Goal: Task Accomplishment & Management: Use online tool/utility

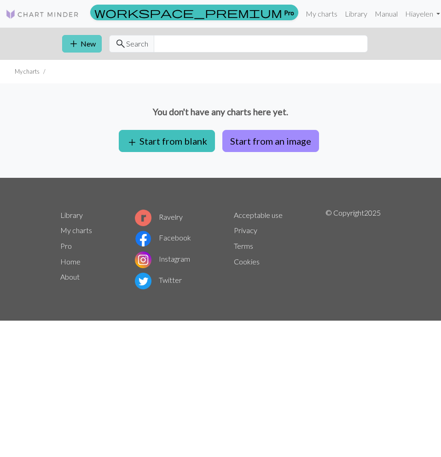
click at [90, 42] on button "add New" at bounding box center [82, 44] width 40 height 18
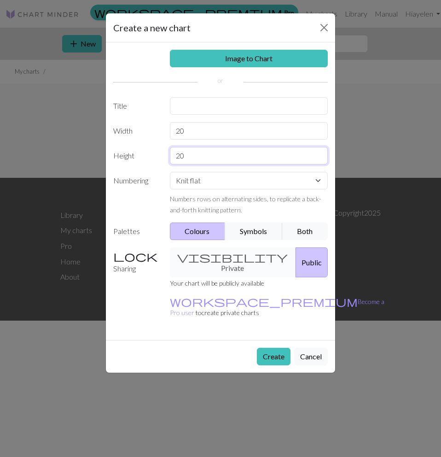
click at [203, 152] on input "20" at bounding box center [249, 156] width 158 height 18
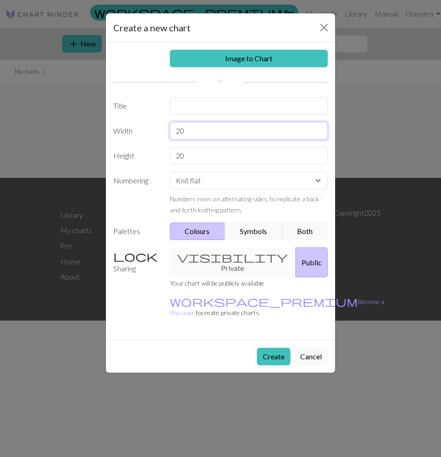
click at [181, 131] on input "20" at bounding box center [249, 131] width 158 height 18
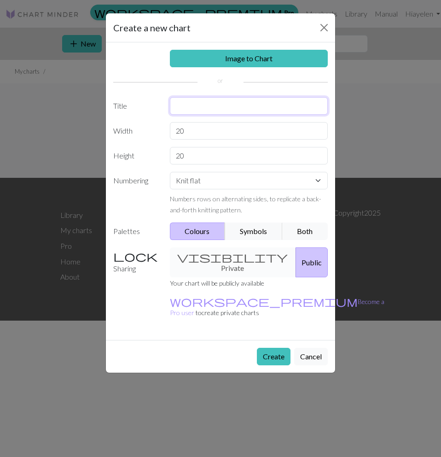
click at [216, 103] on input "text" at bounding box center [249, 106] width 158 height 18
type input "[GEOGRAPHIC_DATA]"
click at [270, 348] on button "Create" at bounding box center [274, 357] width 34 height 18
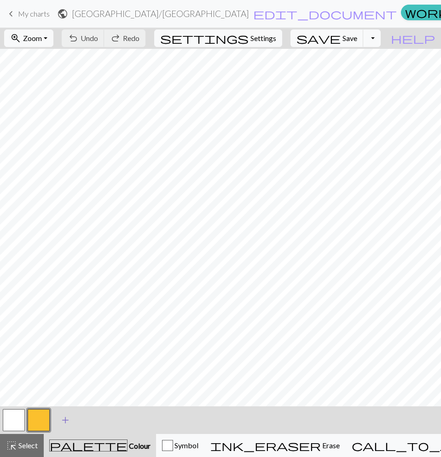
click at [59, 419] on button "add Add a colour" at bounding box center [65, 420] width 23 height 23
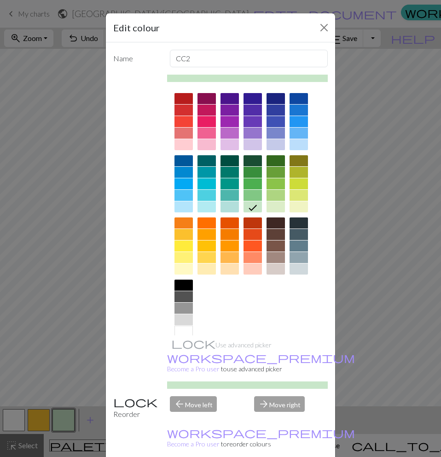
click at [181, 100] on div at bounding box center [184, 98] width 18 height 11
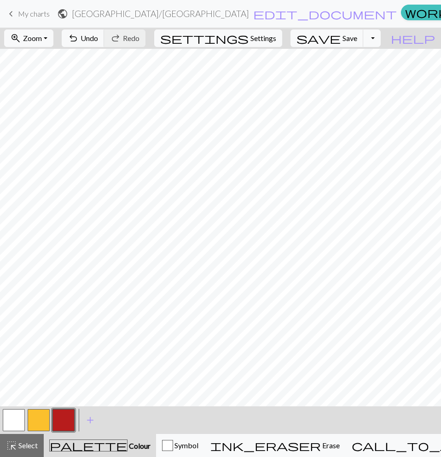
click at [33, 421] on button "button" at bounding box center [39, 420] width 22 height 22
click at [91, 422] on span "add" at bounding box center [90, 420] width 11 height 13
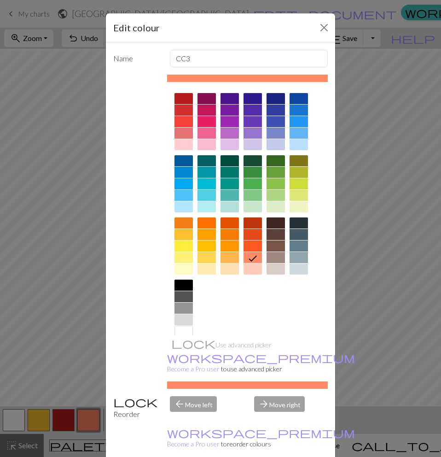
click at [250, 171] on div at bounding box center [253, 172] width 18 height 11
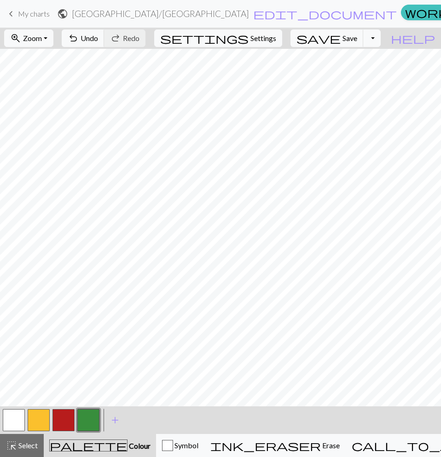
click at [30, 418] on button "button" at bounding box center [39, 420] width 22 height 22
click at [117, 424] on span "add" at bounding box center [115, 420] width 11 height 13
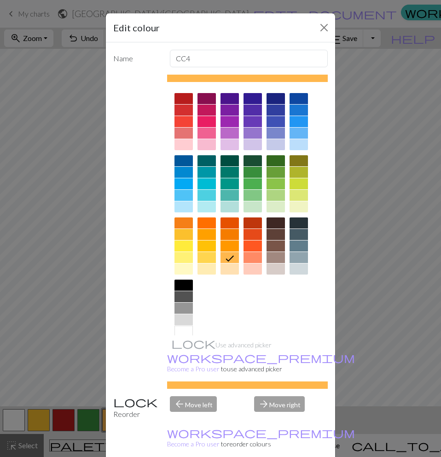
click at [181, 283] on div at bounding box center [184, 285] width 18 height 11
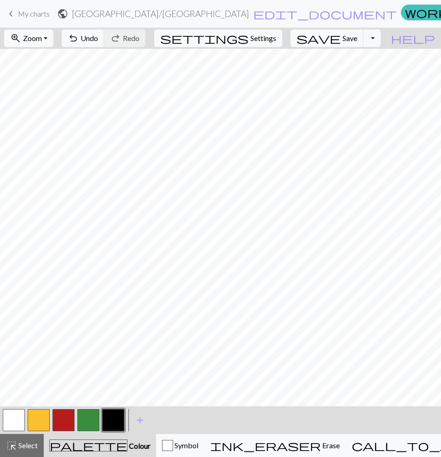
click at [69, 415] on button "button" at bounding box center [64, 420] width 22 height 22
click at [98, 40] on span "Undo" at bounding box center [90, 38] width 18 height 9
click at [89, 421] on button "button" at bounding box center [88, 420] width 22 height 22
click at [61, 415] on button "button" at bounding box center [64, 420] width 22 height 22
drag, startPoint x: 133, startPoint y: 42, endPoint x: 137, endPoint y: 47, distance: 5.5
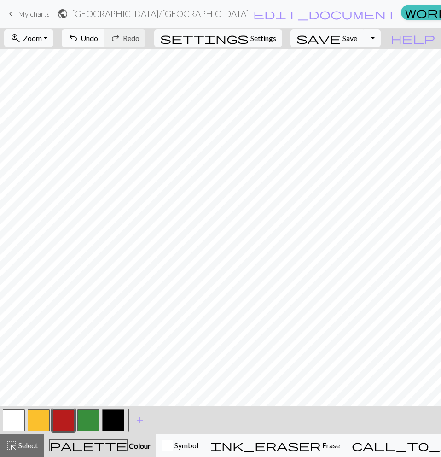
click at [105, 43] on button "undo Undo Undo" at bounding box center [83, 38] width 43 height 18
click at [98, 36] on span "Undo" at bounding box center [90, 38] width 18 height 9
click at [94, 420] on button "button" at bounding box center [88, 420] width 22 height 22
click at [58, 421] on button "button" at bounding box center [64, 420] width 22 height 22
click at [98, 35] on span "Undo" at bounding box center [90, 38] width 18 height 9
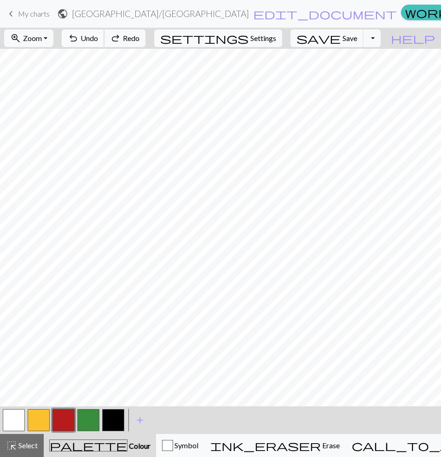
click at [98, 35] on span "Undo" at bounding box center [90, 38] width 18 height 9
click at [140, 35] on span "Redo" at bounding box center [131, 38] width 17 height 9
click at [15, 420] on button "button" at bounding box center [14, 420] width 22 height 22
click at [81, 422] on button "button" at bounding box center [88, 420] width 22 height 22
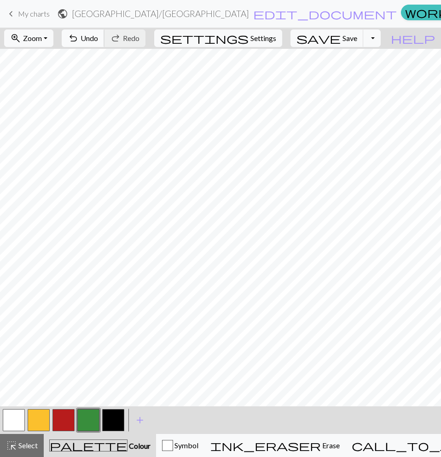
click at [105, 44] on button "undo Undo Undo" at bounding box center [83, 38] width 43 height 18
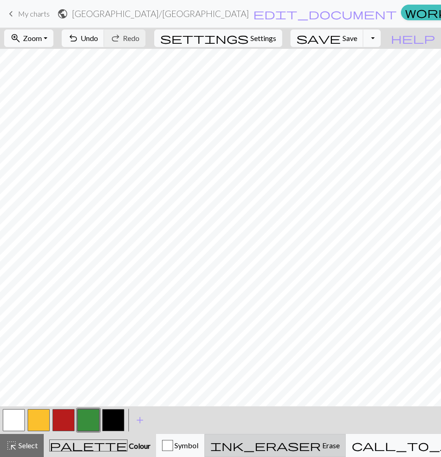
click at [303, 440] on div "ink_eraser Erase Erase" at bounding box center [274, 445] width 129 height 11
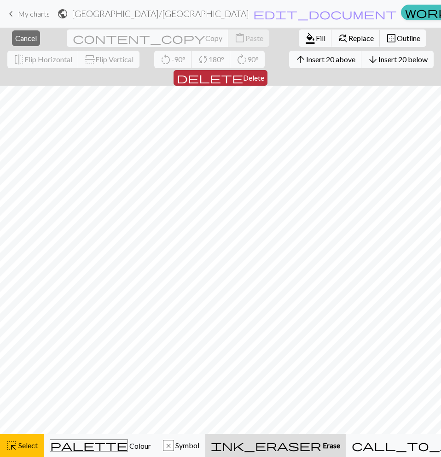
click at [268, 70] on button "delete Delete" at bounding box center [221, 78] width 94 height 16
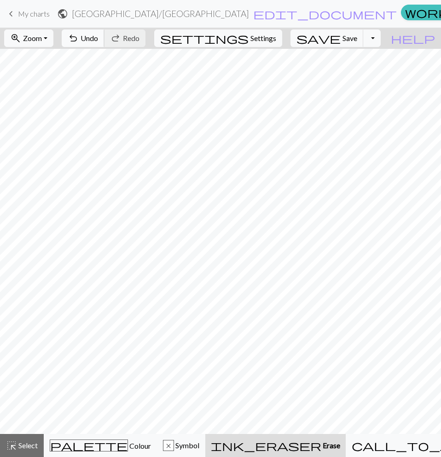
click at [98, 40] on span "Undo" at bounding box center [90, 38] width 18 height 9
drag, startPoint x: 283, startPoint y: 444, endPoint x: 269, endPoint y: 434, distance: 17.5
click at [283, 444] on span "ink_eraser" at bounding box center [266, 445] width 111 height 13
click at [284, 444] on span "ink_eraser" at bounding box center [266, 445] width 111 height 13
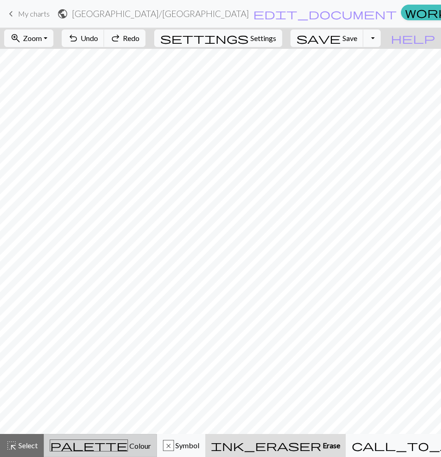
click at [60, 438] on button "palette Colour Colour" at bounding box center [100, 445] width 113 height 23
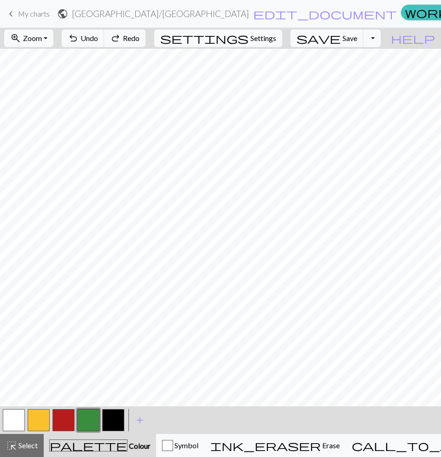
click at [12, 422] on button "button" at bounding box center [14, 420] width 22 height 22
click at [111, 422] on button "button" at bounding box center [113, 420] width 22 height 22
